Goal: Transaction & Acquisition: Download file/media

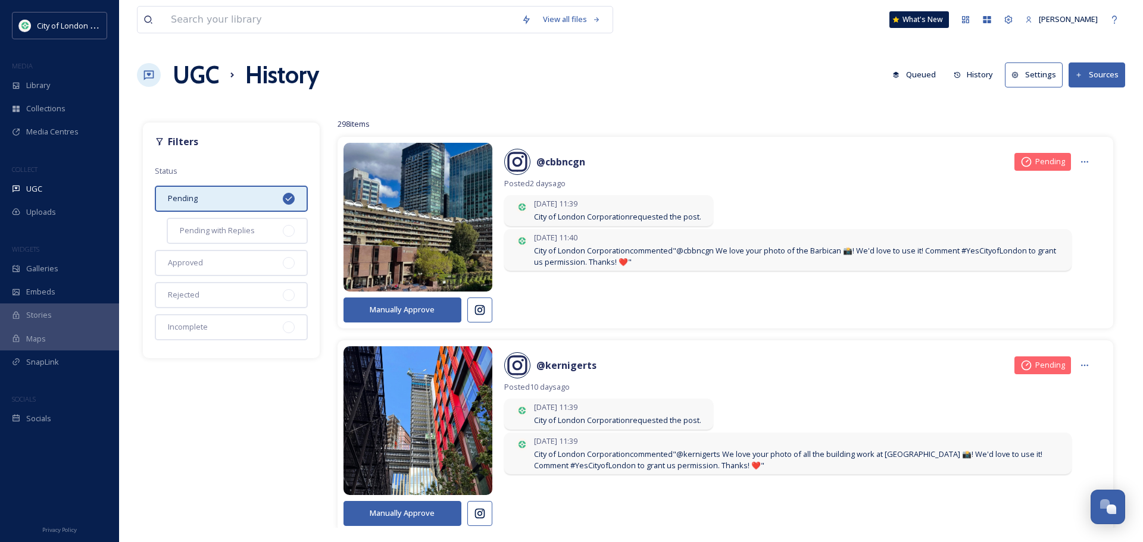
click at [667, 92] on div "UGC History Queued History Settings Sources" at bounding box center [631, 75] width 988 height 36
click at [62, 83] on div "Library" at bounding box center [59, 85] width 119 height 23
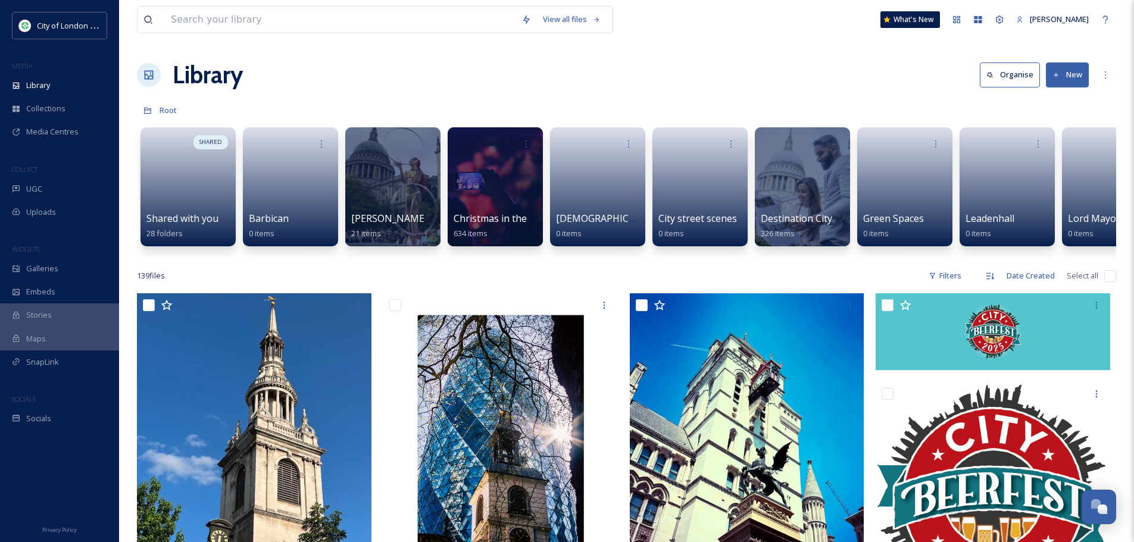
scroll to position [0, 1171]
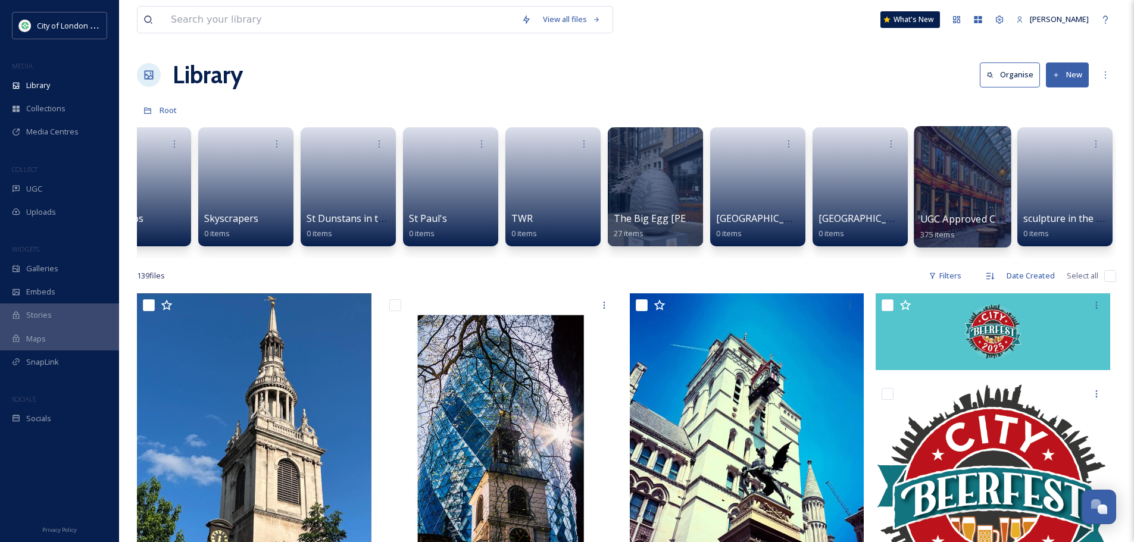
click at [957, 177] on div at bounding box center [962, 186] width 97 height 121
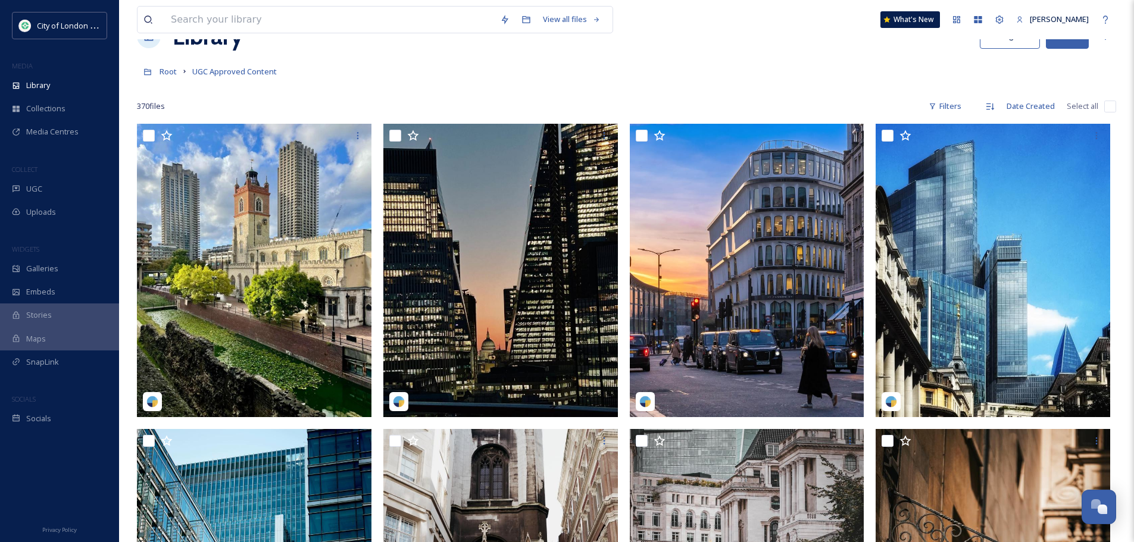
scroll to position [60, 0]
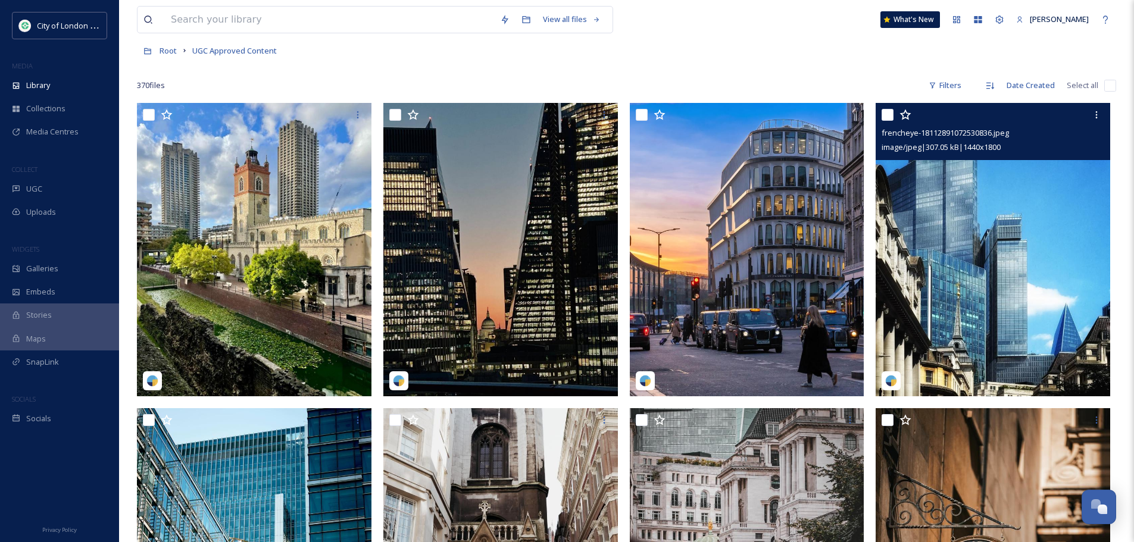
click at [982, 233] on img at bounding box center [993, 249] width 235 height 293
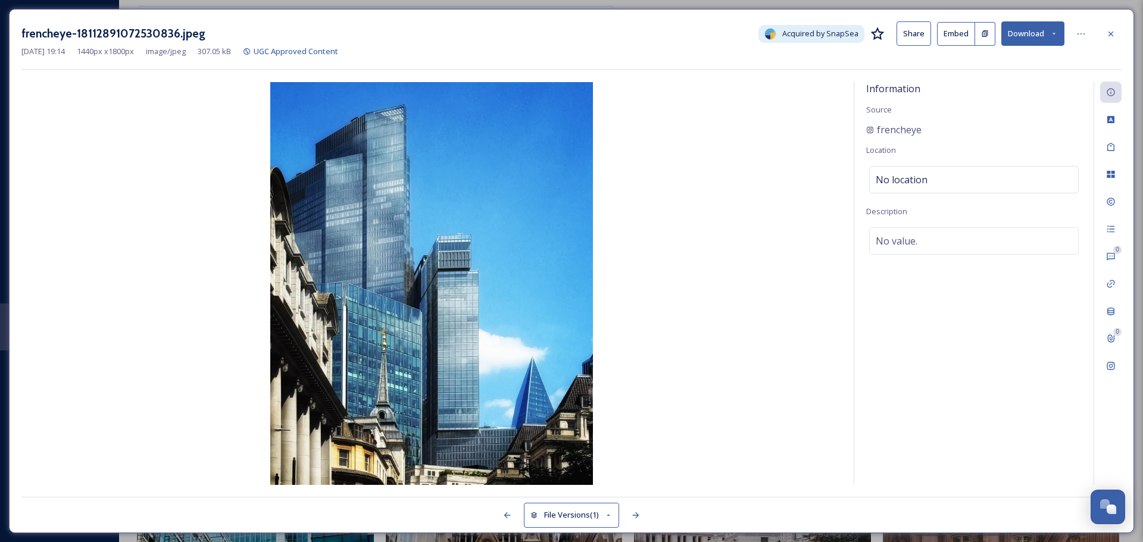
drag, startPoint x: 1110, startPoint y: 30, endPoint x: 1098, endPoint y: 30, distance: 12.5
click at [1110, 30] on icon at bounding box center [1111, 34] width 10 height 10
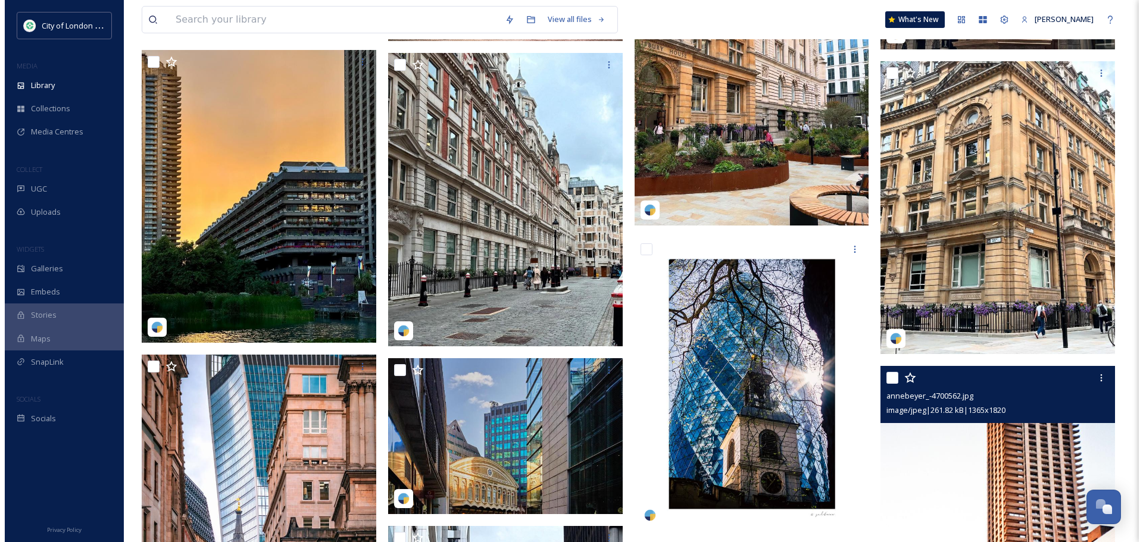
scroll to position [1369, 0]
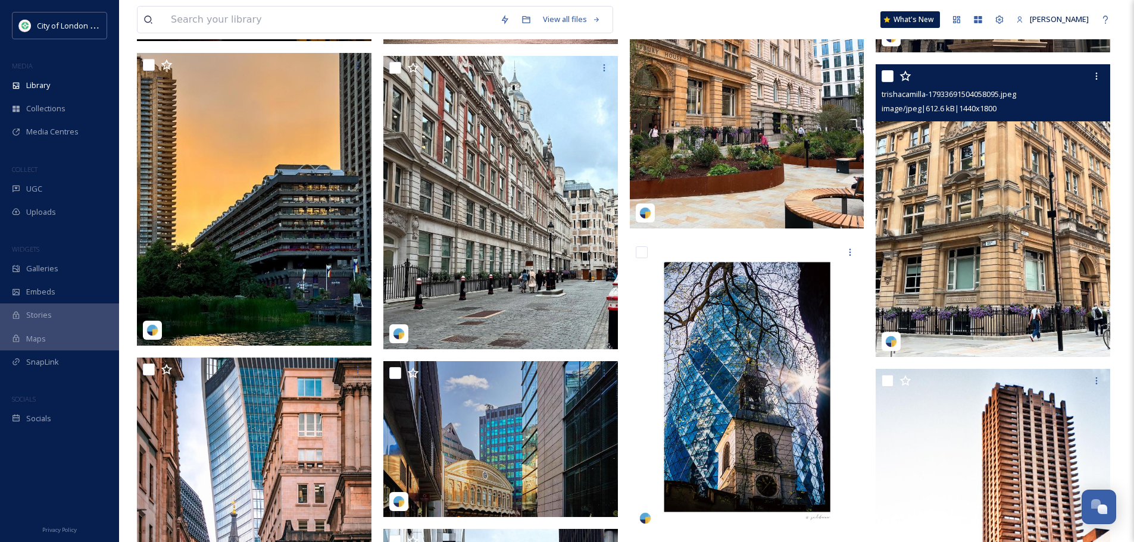
click at [1006, 272] on img at bounding box center [993, 210] width 235 height 293
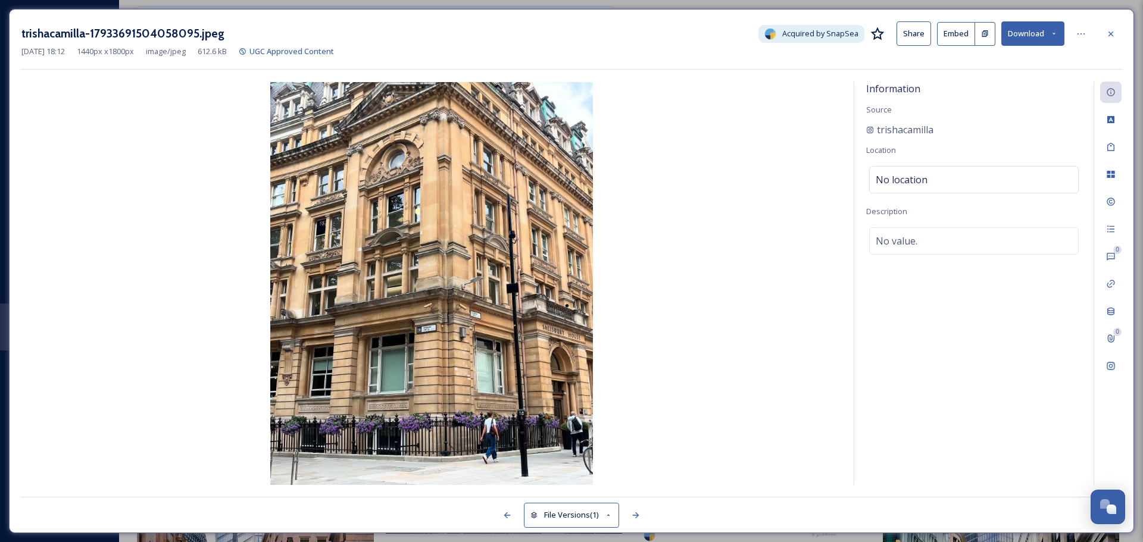
click at [477, 362] on img at bounding box center [431, 283] width 820 height 403
drag, startPoint x: 958, startPoint y: 126, endPoint x: 861, endPoint y: 132, distance: 97.2
click at [861, 132] on div "Information Source trishacamilla Location No location Description No value." at bounding box center [973, 284] width 239 height 404
copy span "trishacamilla"
click at [1053, 34] on icon at bounding box center [1054, 34] width 8 height 8
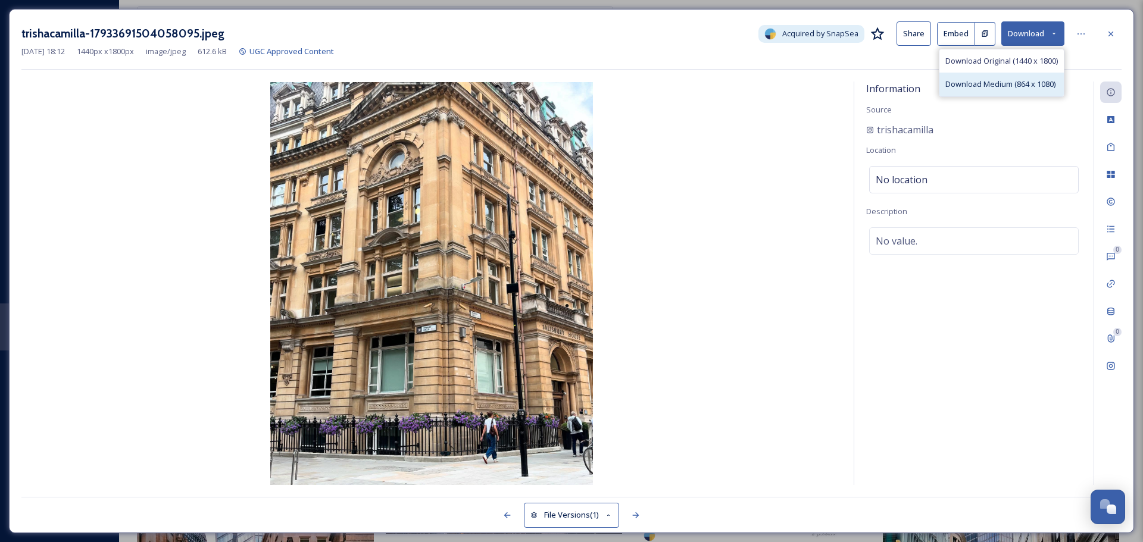
click at [1003, 88] on span "Download Medium (864 x 1080)" at bounding box center [1000, 84] width 110 height 11
